Goal: Transaction & Acquisition: Purchase product/service

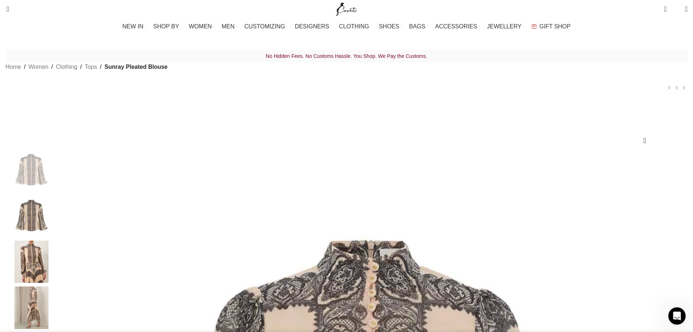
select select "16-[GEOGRAPHIC_DATA]"
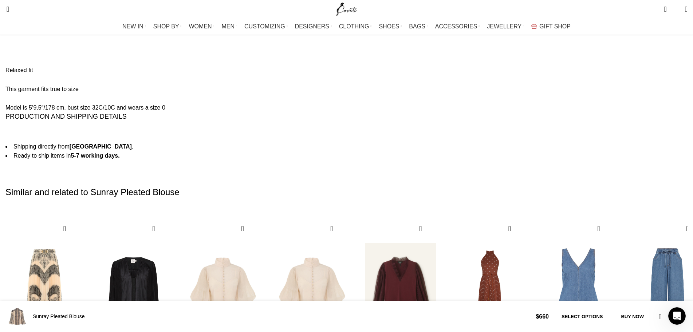
scroll to position [1124, 0]
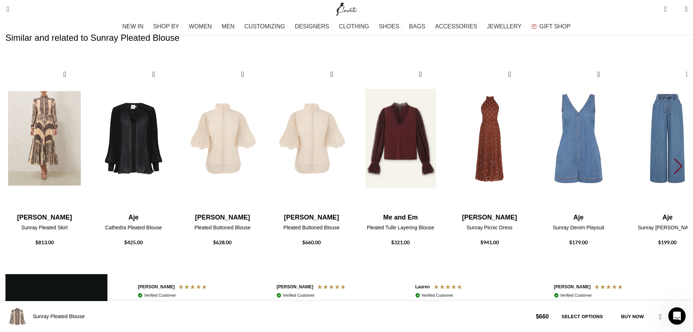
click at [85, 74] on img "1 / 30" at bounding box center [44, 138] width 80 height 150
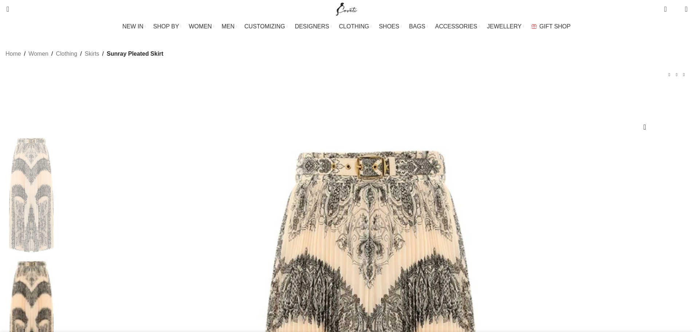
drag, startPoint x: 0, startPoint y: 0, endPoint x: 525, endPoint y: 171, distance: 552.2
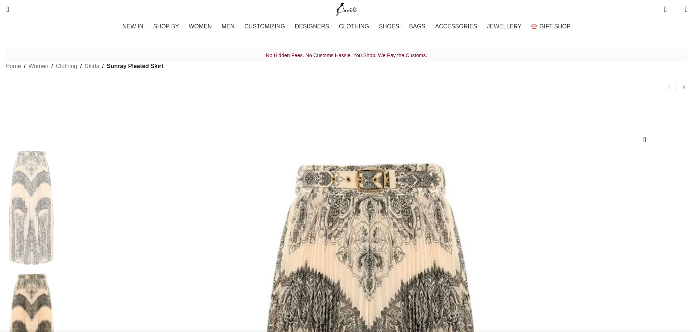
select select "16-[GEOGRAPHIC_DATA]"
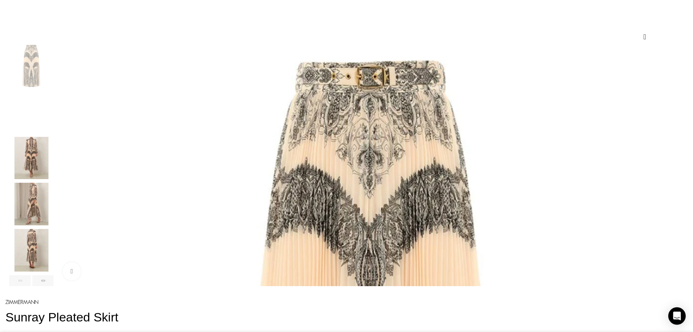
scroll to position [0, 230]
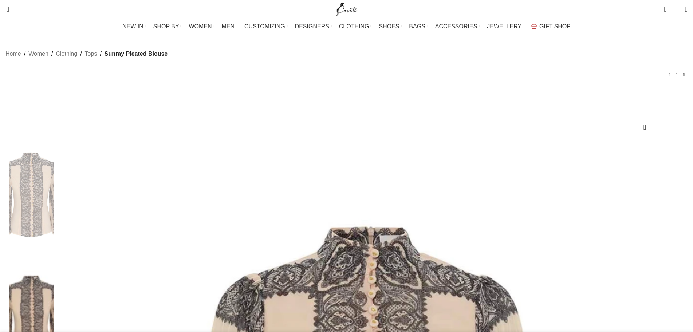
select select "16-[GEOGRAPHIC_DATA]"
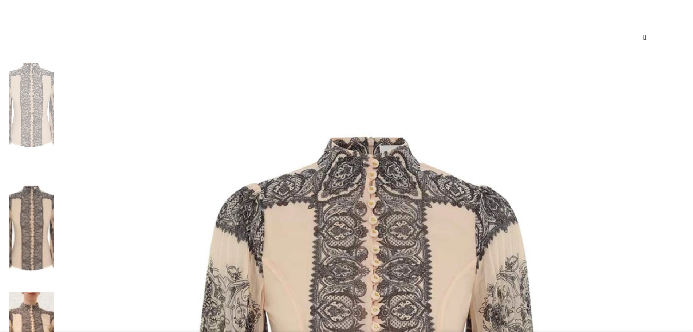
scroll to position [91, 0]
